Goal: Complete application form: Complete application form

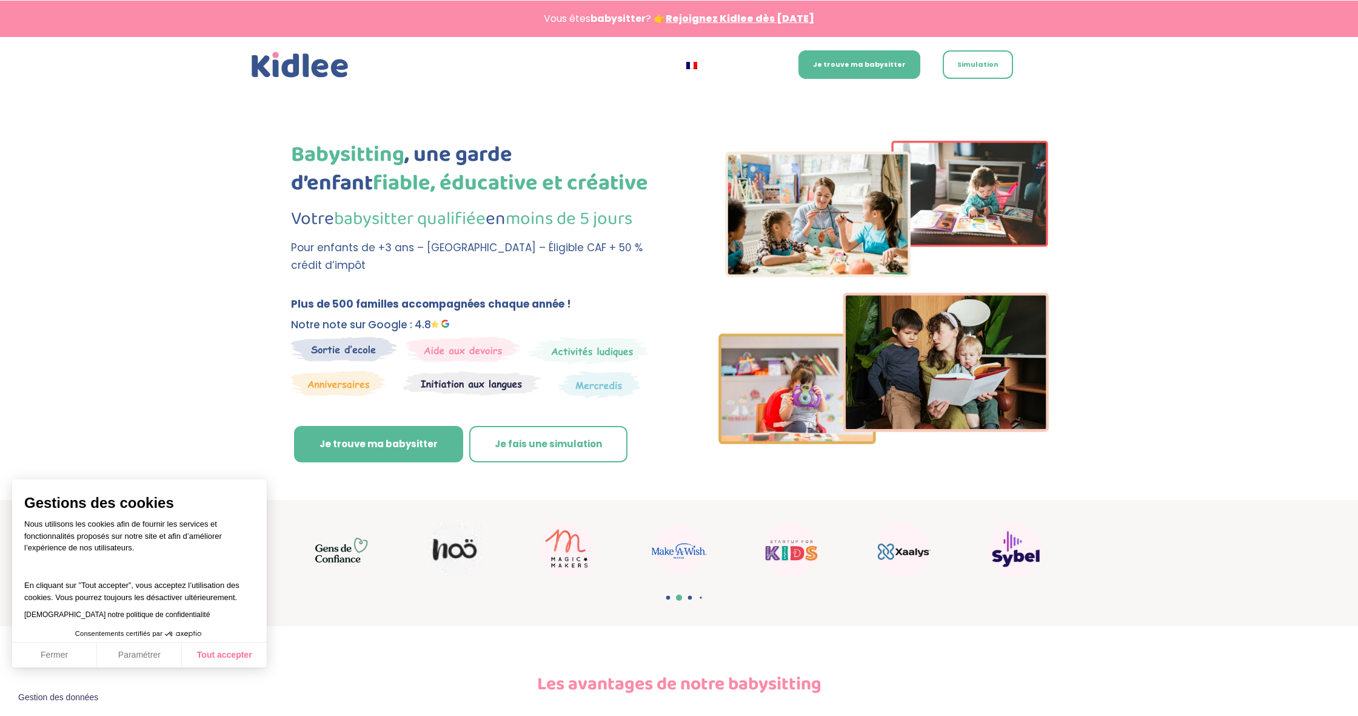
click at [201, 657] on button "Tout accepter" at bounding box center [224, 654] width 85 height 25
checkbox input "true"
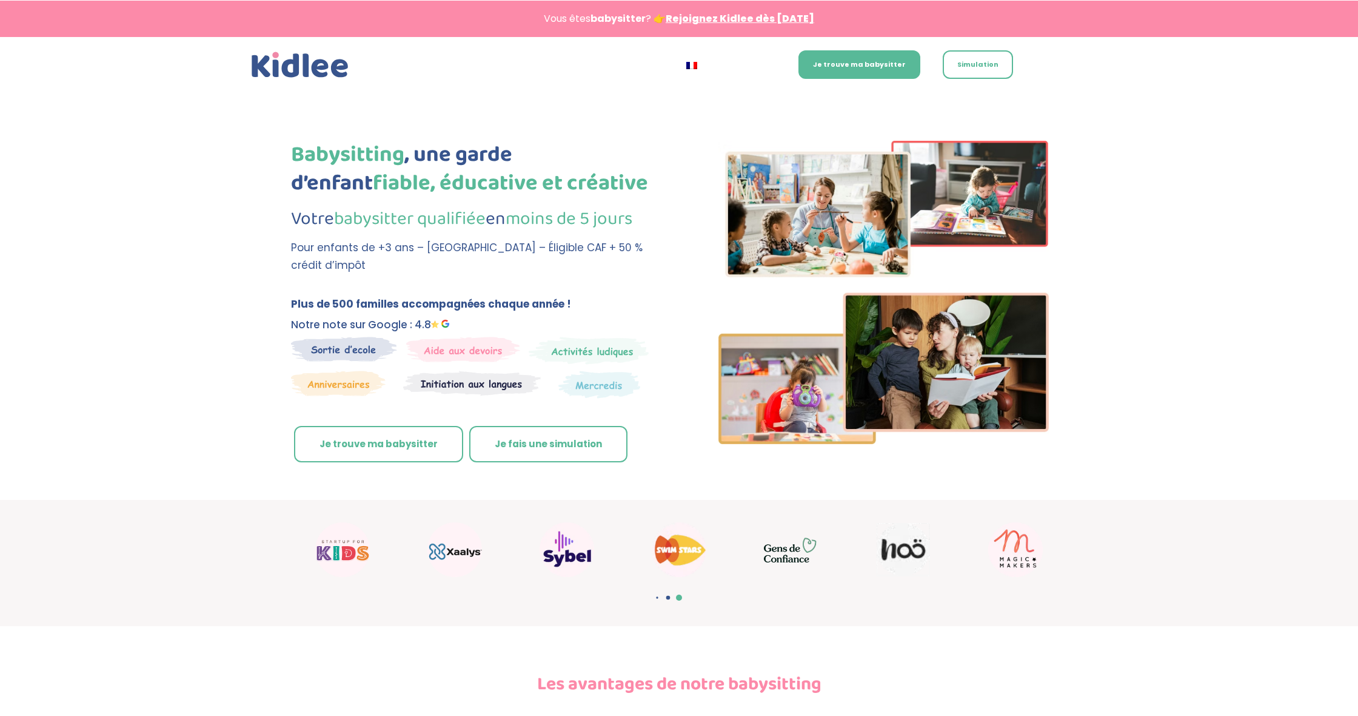
click at [399, 432] on link "Je trouve ma babysitter" at bounding box center [378, 444] width 169 height 36
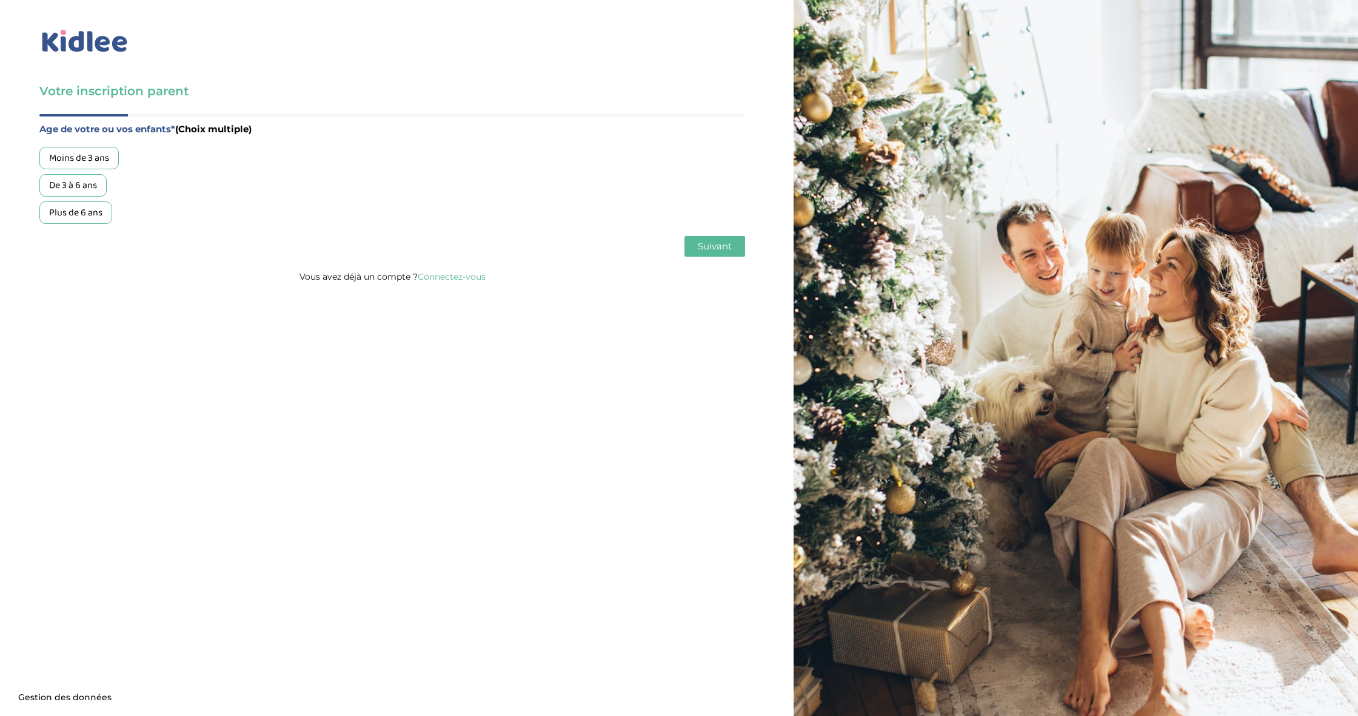
click at [91, 186] on div "De 3 à 6 ans" at bounding box center [72, 185] width 67 height 22
click at [109, 168] on div "Moins de 3 ans" at bounding box center [78, 158] width 79 height 22
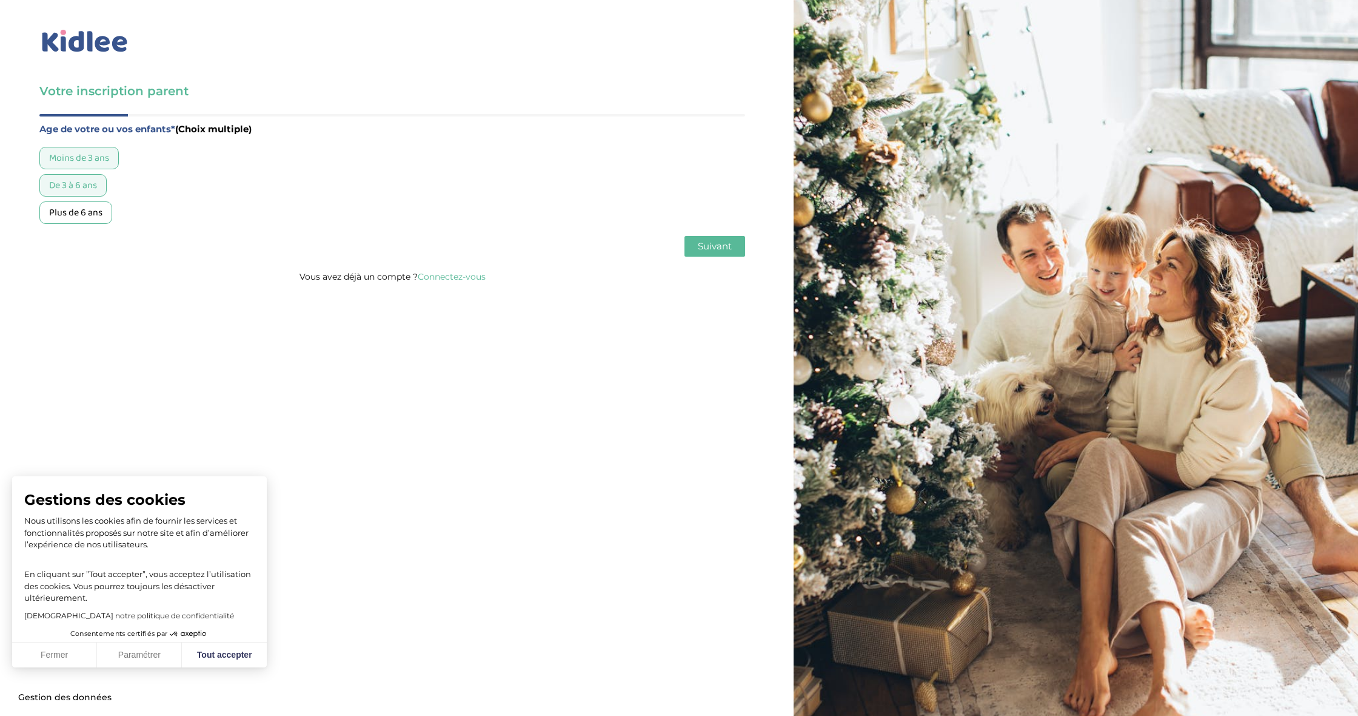
click at [697, 253] on button "Suivant" at bounding box center [715, 246] width 61 height 21
click at [109, 158] on div "Garde régulière" at bounding box center [81, 158] width 84 height 22
click at [707, 247] on span "Suivant" at bounding box center [715, 246] width 34 height 12
click at [108, 157] on div "Moins de 30h/mois" at bounding box center [87, 158] width 96 height 22
click at [740, 246] on button "Suivant" at bounding box center [715, 246] width 61 height 21
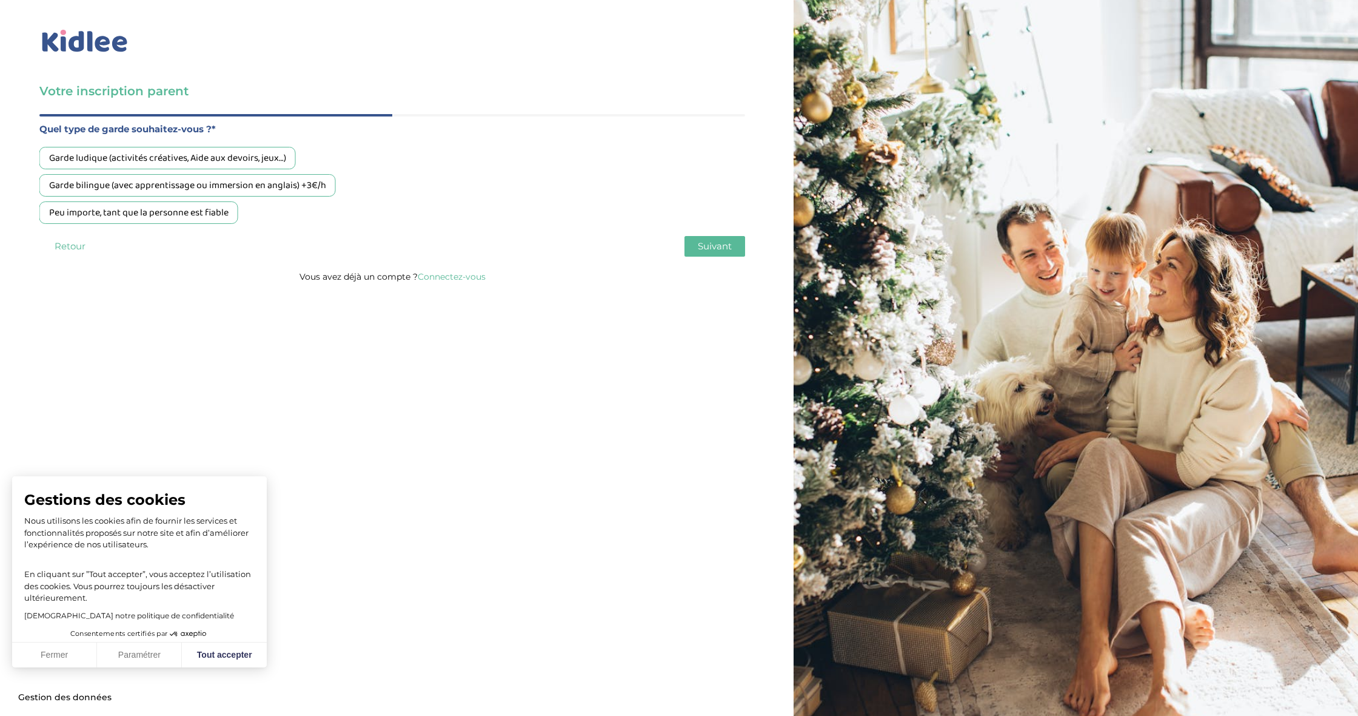
click at [289, 192] on div "Garde bilingue (avec apprentissage ou immersion en anglais) +3€/h" at bounding box center [187, 185] width 297 height 22
click at [717, 254] on button "Suivant" at bounding box center [715, 246] width 61 height 21
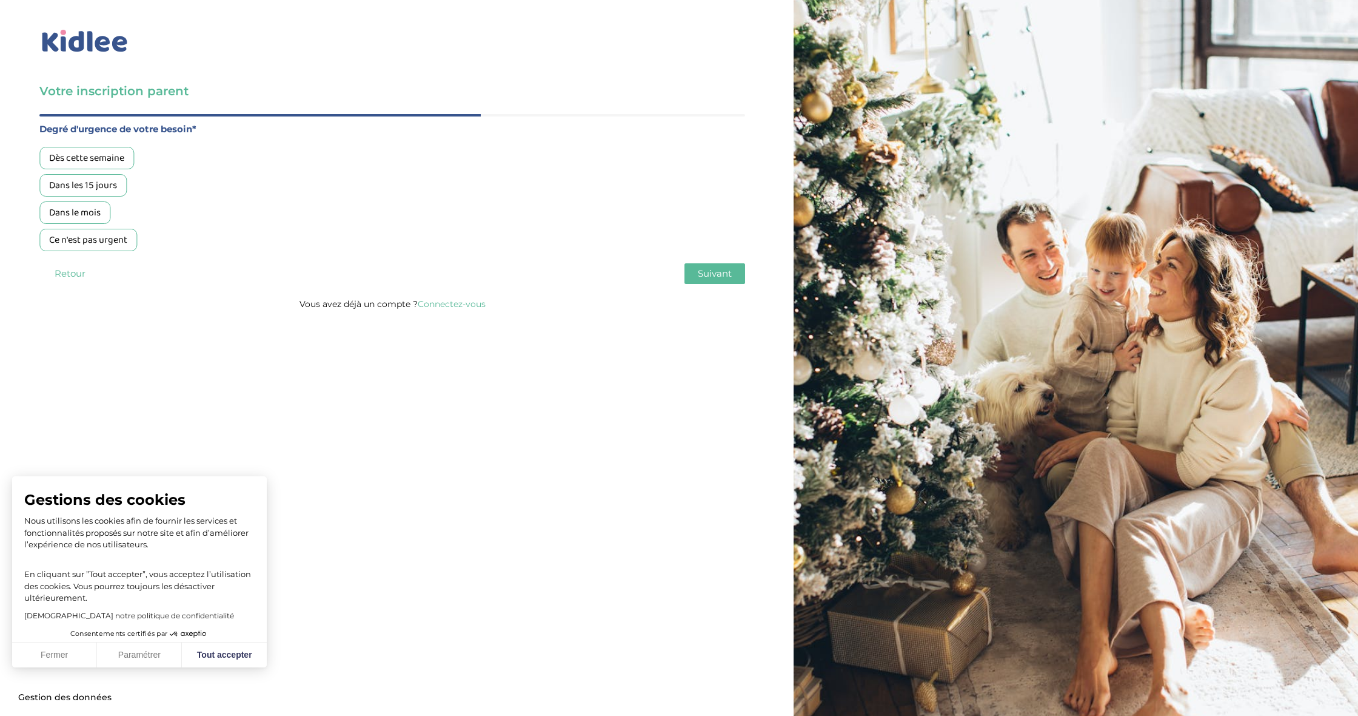
click at [110, 156] on div "Dès cette semaine" at bounding box center [86, 158] width 95 height 22
click at [719, 276] on span "Suivant" at bounding box center [715, 273] width 34 height 12
click at [69, 167] on div "Oui, via une agence" at bounding box center [88, 158] width 99 height 22
click at [734, 263] on div "Age de votre ou vos enfants* (Choix multiple) Moins de 3 ans De 3 à 6 ans Plus …" at bounding box center [392, 205] width 706 height 182
click at [723, 274] on span "Suivant" at bounding box center [715, 273] width 34 height 12
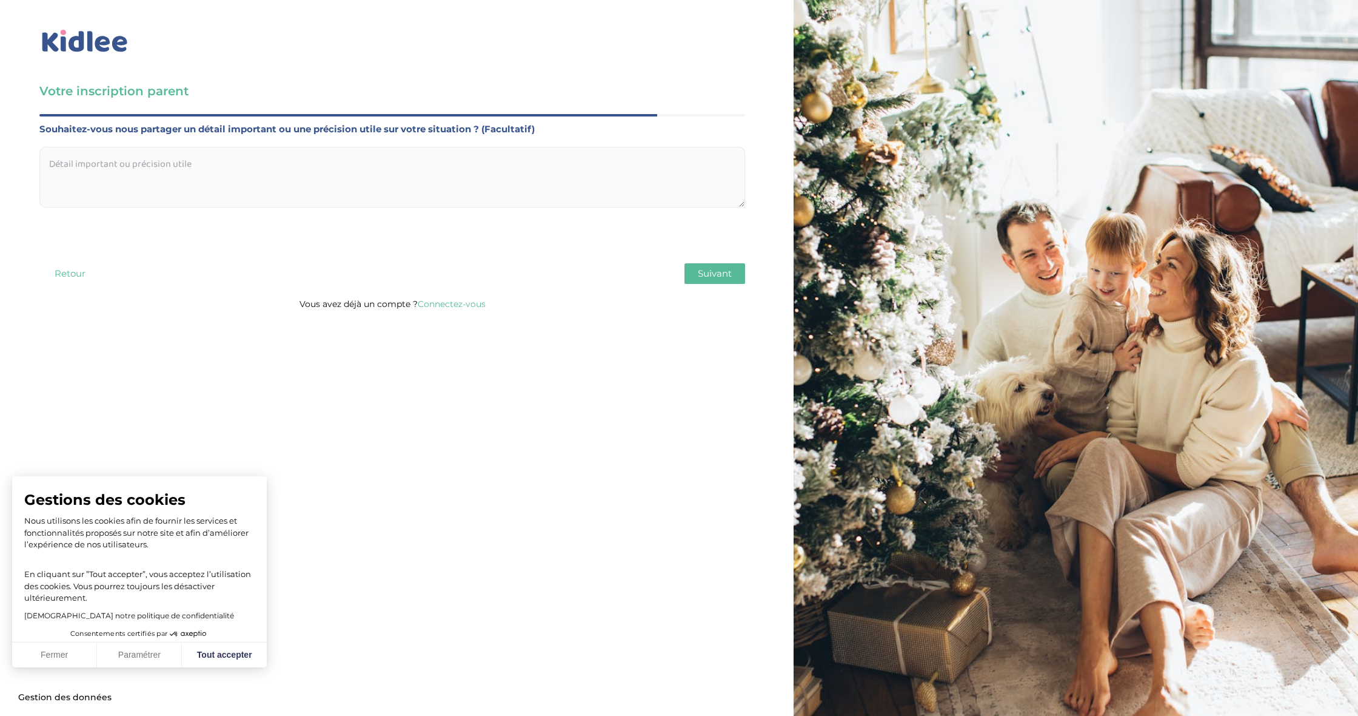
click at [743, 268] on button "Suivant" at bounding box center [715, 273] width 61 height 21
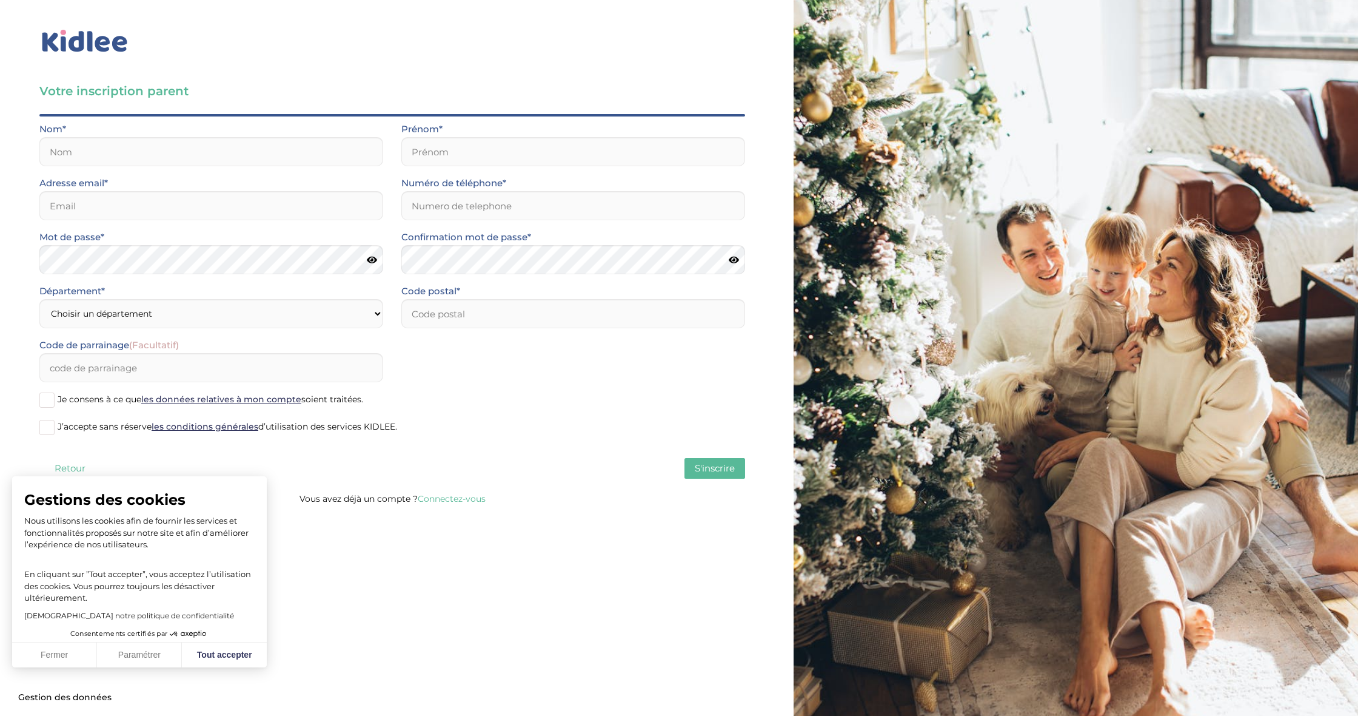
click at [76, 659] on button "Fermer" at bounding box center [54, 654] width 85 height 25
